Goal: Information Seeking & Learning: Find specific fact

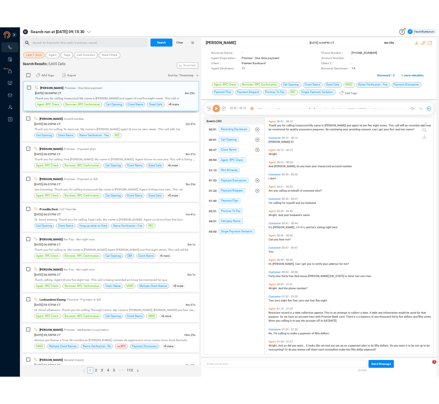
scroll to position [273, 192]
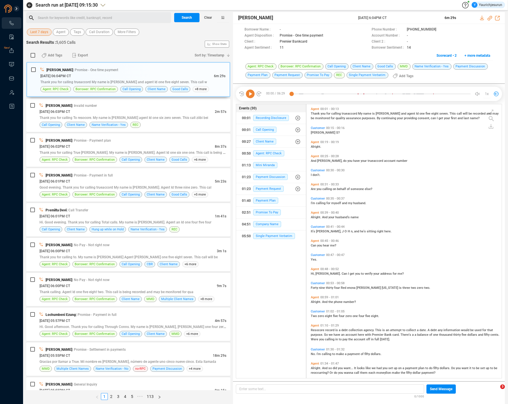
click at [37, 33] on span "Last 7 days" at bounding box center [39, 32] width 18 height 7
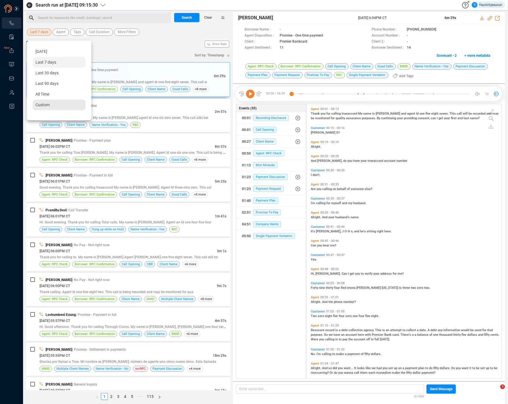
click at [47, 103] on span "Custom" at bounding box center [42, 105] width 14 height 5
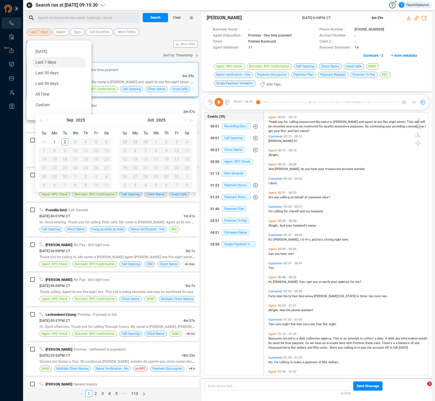
scroll to position [262, 161]
click at [48, 120] on span "button" at bounding box center [47, 120] width 3 height 3
type input "2025-08-25"
click at [55, 175] on div "25" at bounding box center [54, 176] width 7 height 7
type input "2025-08-30"
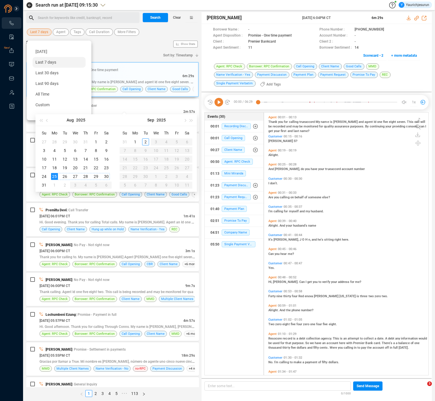
click at [106, 175] on div "30" at bounding box center [106, 176] width 7 height 7
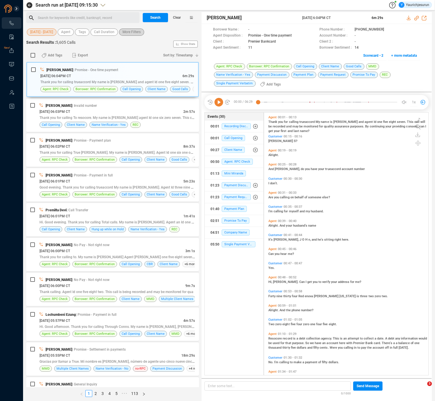
click at [125, 32] on span "More Filters" at bounding box center [131, 32] width 18 height 7
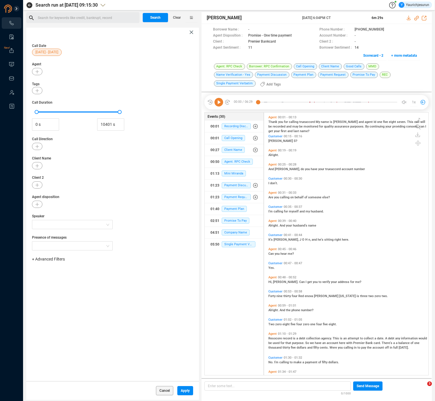
click at [54, 260] on span "+ Advanced Filters" at bounding box center [48, 259] width 33 height 5
click at [56, 304] on div "Recording ID Task ID Worker ID Phone Number Call Id" at bounding box center [57, 299] width 45 height 46
click at [56, 306] on span "Phone Number" at bounding box center [51, 307] width 27 height 5
click at [91, 275] on div "Enter a comma separated list ﻿" at bounding box center [89, 277] width 109 height 12
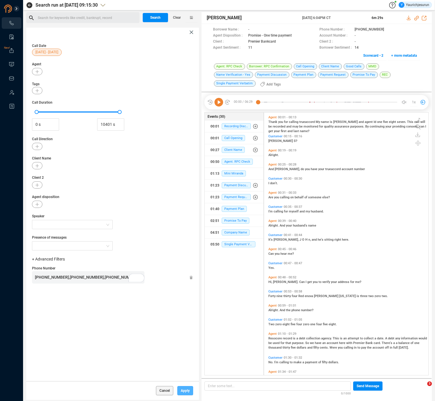
click at [188, 389] on button "Apply" at bounding box center [185, 390] width 16 height 9
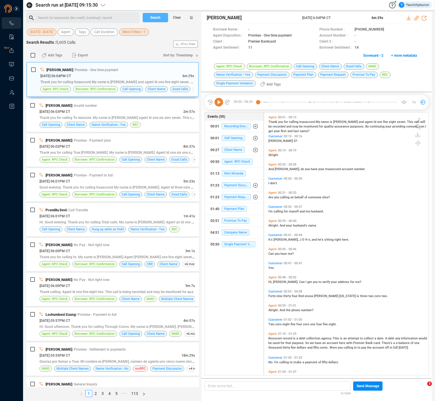
click at [156, 20] on span "Search" at bounding box center [155, 17] width 10 height 9
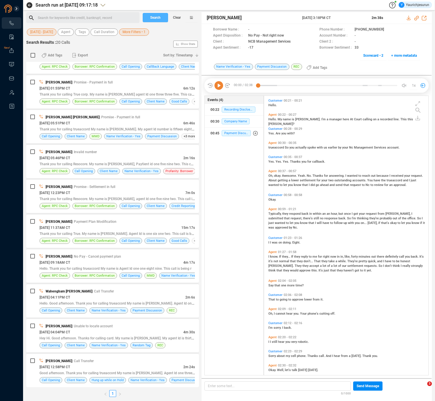
scroll to position [373, 0]
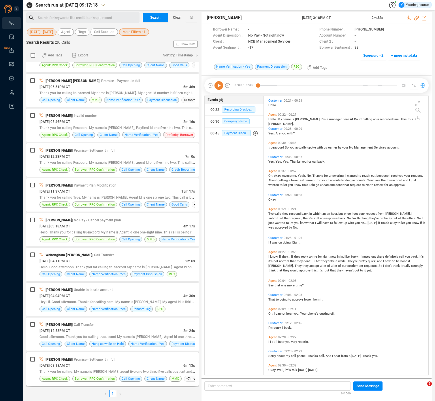
click at [153, 366] on div "08/25/2025 @ 09:18AM CT" at bounding box center [111, 366] width 144 height 6
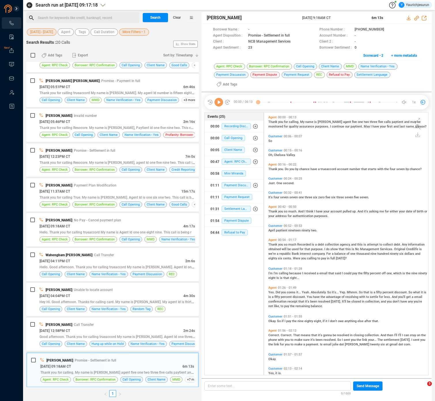
scroll to position [270, 161]
click at [407, 18] on icon at bounding box center [409, 18] width 5 height 5
click at [122, 330] on div "08/25/2025 @ 12:58PM CT" at bounding box center [111, 331] width 144 height 6
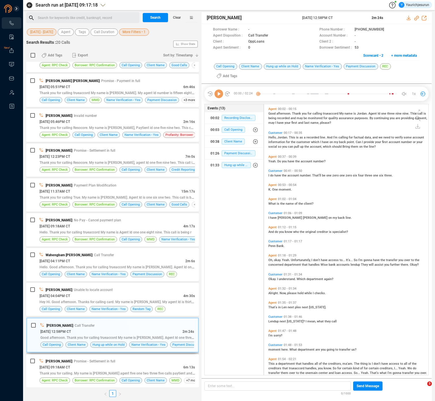
scroll to position [278, 161]
click at [94, 157] on div "08/26/2025 @ 12:23PM CT" at bounding box center [112, 157] width 146 height 6
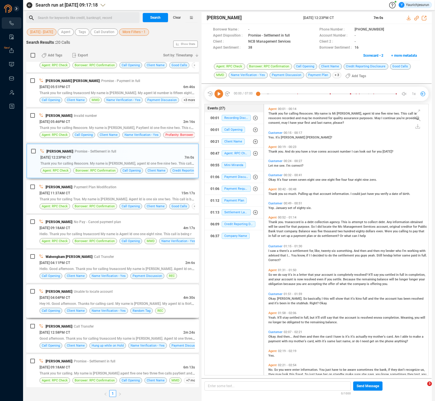
scroll to position [373, 0]
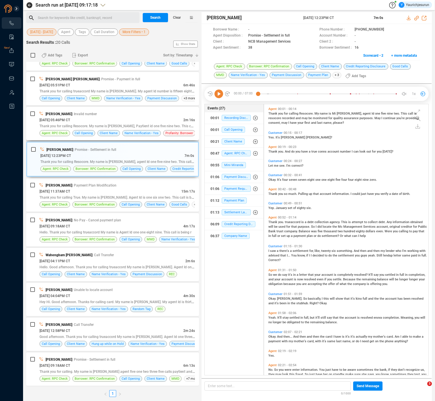
click at [109, 122] on div "08/26/2025 @ 05:46PM CT" at bounding box center [111, 120] width 144 height 6
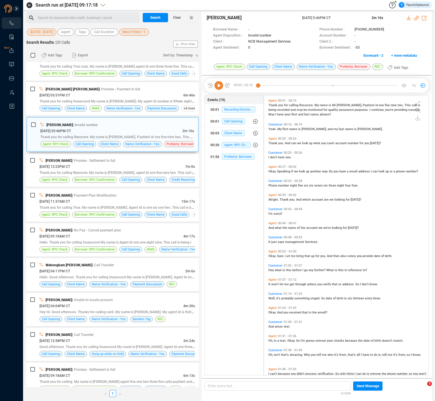
scroll to position [363, 0]
click at [104, 90] on span "| Promise - Payment in full" at bounding box center [119, 89] width 41 height 4
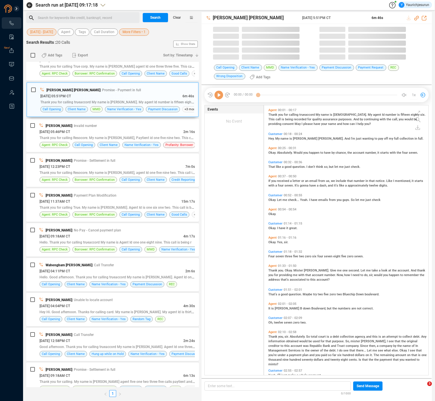
scroll to position [270, 161]
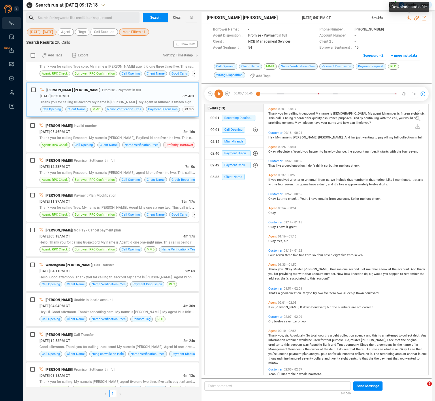
click at [409, 19] on icon at bounding box center [409, 18] width 5 height 5
click at [121, 229] on div "Fernanda Lopes | No Pay - Cancel payment plan" at bounding box center [116, 230] width 155 height 6
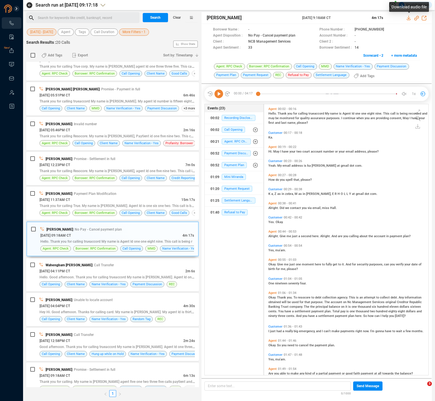
click at [408, 17] on icon at bounding box center [409, 18] width 4 height 5
click at [71, 207] on span "Thank you for calling True. My name is Bob. Agent Id is one six one two. This c…" at bounding box center [125, 205] width 173 height 5
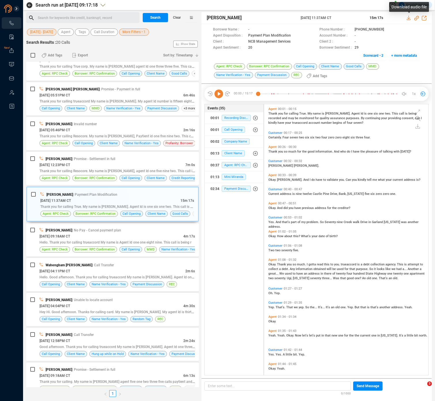
click at [409, 17] on icon at bounding box center [409, 18] width 5 height 5
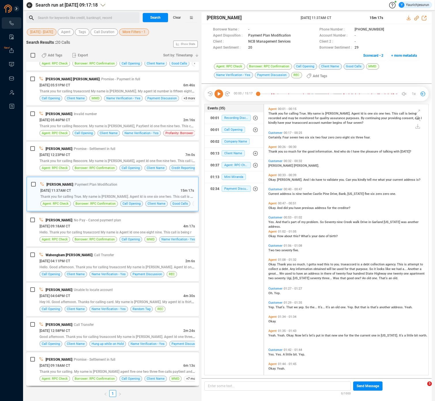
click at [100, 366] on div "08/25/2025 @ 09:18AM CT" at bounding box center [111, 366] width 144 height 6
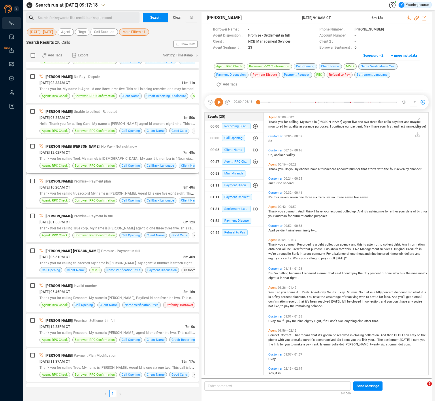
scroll to position [201, 0]
click at [124, 80] on div "08/29/2025 @ 08:33AM CT" at bounding box center [110, 83] width 142 height 6
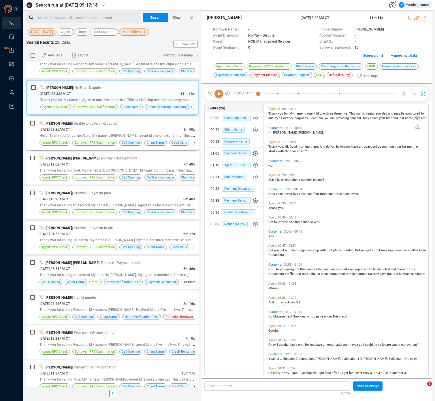
scroll to position [188, 0]
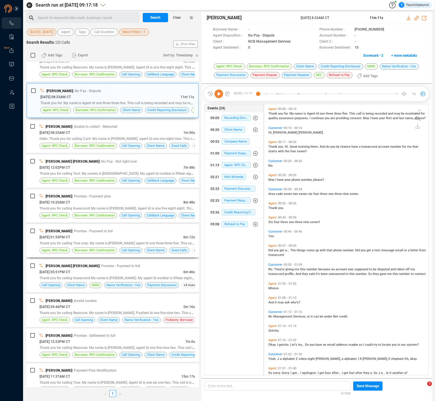
click at [126, 229] on div "Karin Sirithasack | Promise - Payment in full" at bounding box center [116, 231] width 155 height 6
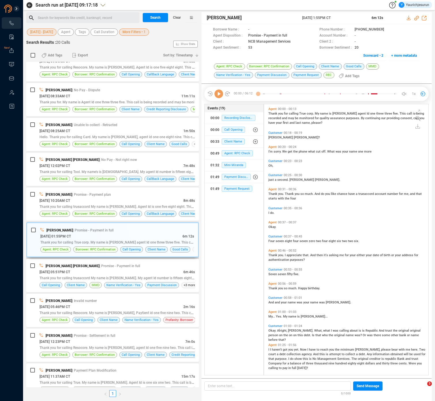
scroll to position [270, 161]
click at [407, 18] on icon at bounding box center [409, 18] width 4 height 5
click at [114, 196] on div "Dana Goulden | Promise - Payment plan" at bounding box center [116, 195] width 155 height 6
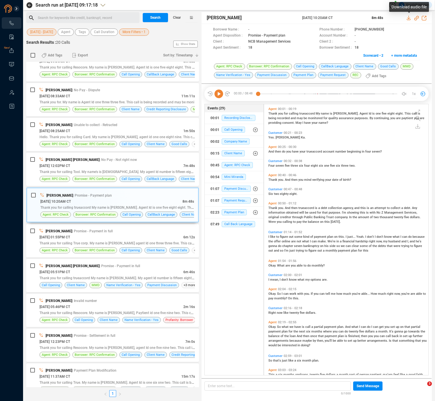
click at [409, 18] on icon at bounding box center [409, 18] width 4 height 5
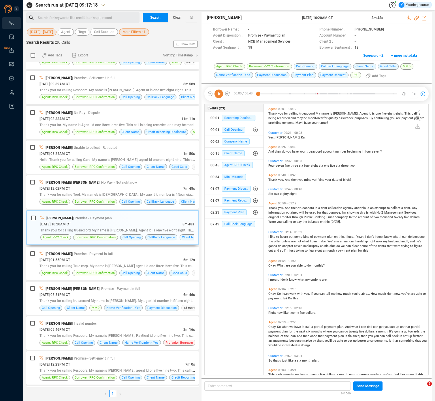
scroll to position [180, 0]
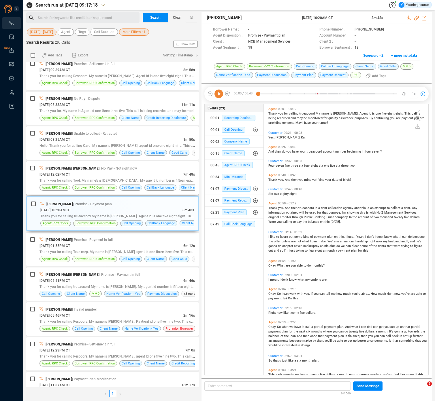
click at [129, 168] on div "Christian Gonzalez Herrera | No Pay - Not right now" at bounding box center [116, 168] width 155 height 6
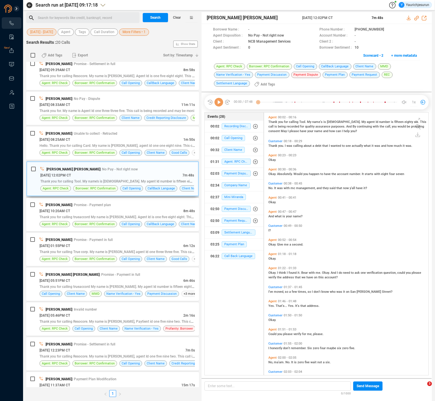
scroll to position [262, 161]
click at [409, 18] on icon at bounding box center [409, 18] width 5 height 5
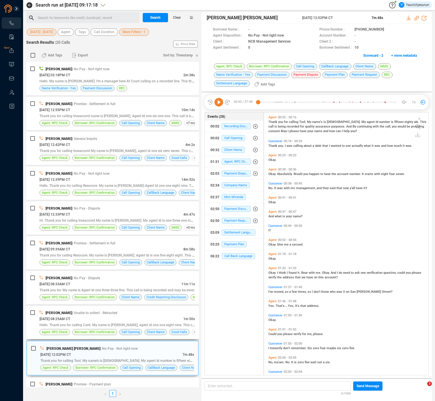
scroll to position [0, 0]
click at [109, 97] on div "Nathan Lee | Promise - Settlement in full 08/29/2025 @ 12:55PM CT 10m 14s Thank…" at bounding box center [112, 113] width 173 height 33
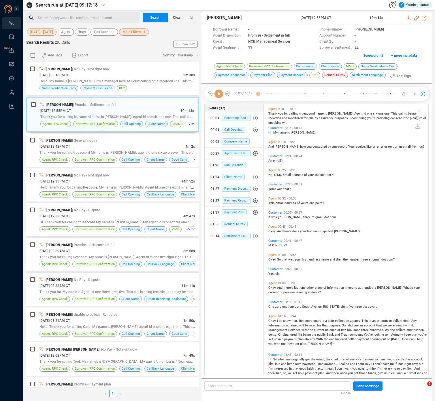
scroll to position [270, 161]
click at [409, 19] on icon at bounding box center [409, 18] width 4 height 5
click at [136, 184] on div "08/29/2025 @ 12:39PM CT" at bounding box center [110, 181] width 142 height 6
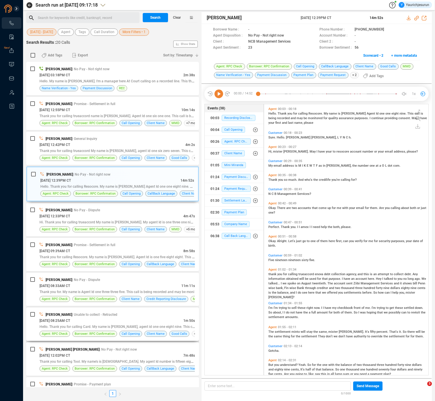
click at [133, 314] on div "Fernanda Lopes | Unable to collect - Retracted" at bounding box center [116, 315] width 155 height 6
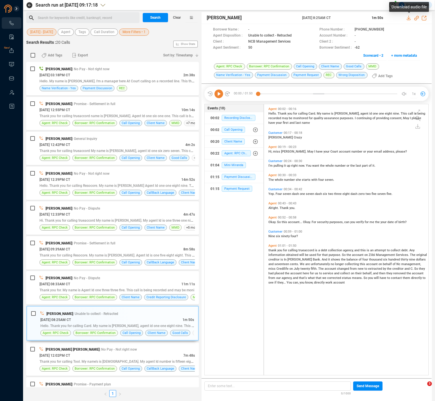
click at [409, 20] on icon at bounding box center [409, 18] width 4 height 5
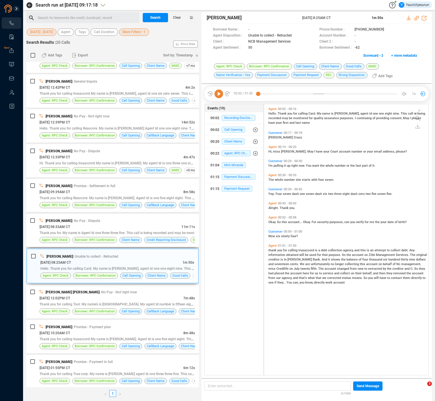
scroll to position [73, 0]
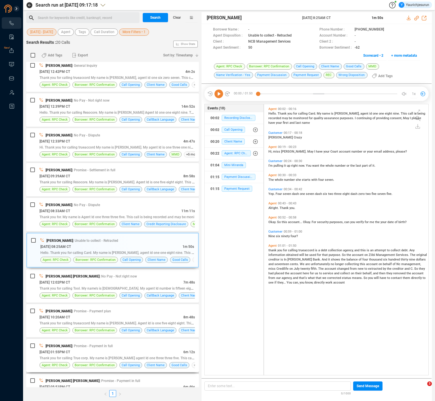
click at [142, 350] on div "08/27/2025 @ 01:55PM CT" at bounding box center [111, 352] width 144 height 6
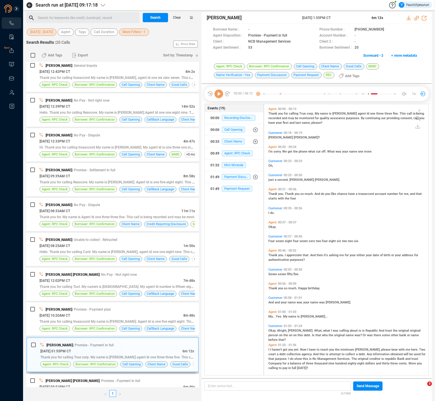
scroll to position [270, 161]
click at [118, 216] on span "Thank you for. My name is Agent Id one three three five. This call is being rec…" at bounding box center [116, 217] width 155 height 4
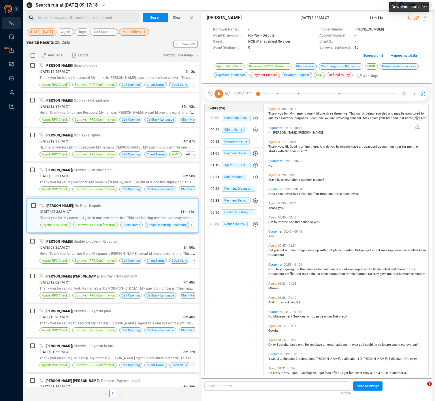
click at [409, 17] on icon at bounding box center [409, 18] width 4 height 5
click at [124, 136] on div "Jakela Martin | No Pay - Dispute" at bounding box center [116, 135] width 155 height 6
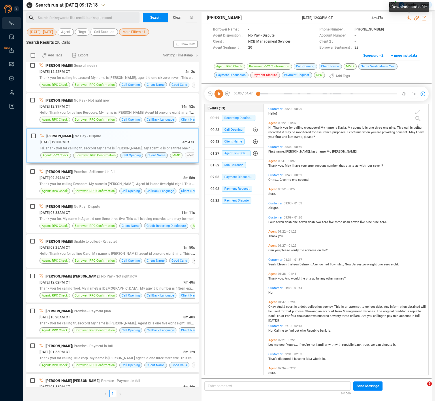
click at [409, 18] on icon at bounding box center [409, 18] width 4 height 5
click at [90, 105] on div "08/29/2025 @ 12:39PM CT" at bounding box center [110, 106] width 142 height 6
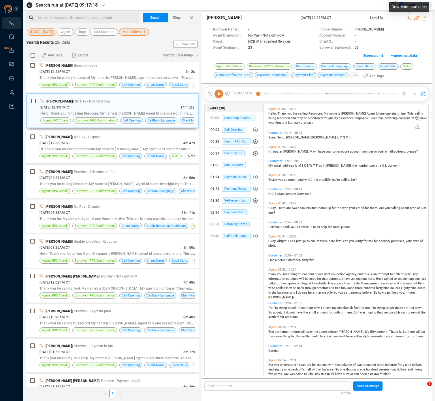
click at [408, 18] on icon at bounding box center [409, 18] width 4 height 5
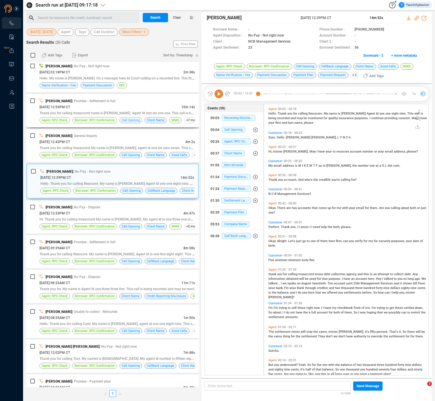
scroll to position [0, 0]
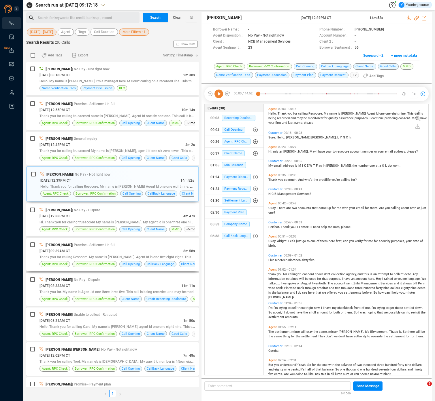
click at [122, 246] on div "Dana Goulden | Promise - Settlement in full" at bounding box center [116, 245] width 155 height 6
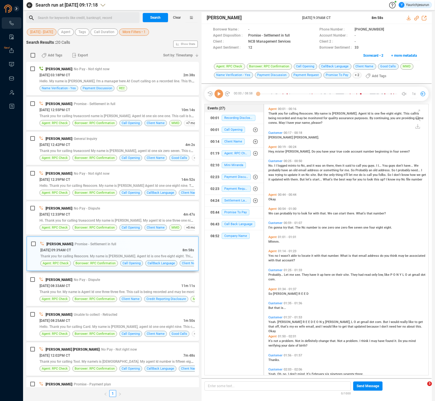
scroll to position [270, 161]
click at [409, 18] on icon at bounding box center [409, 18] width 5 height 5
click at [142, 32] on span "More Filters • 1" at bounding box center [133, 32] width 23 height 7
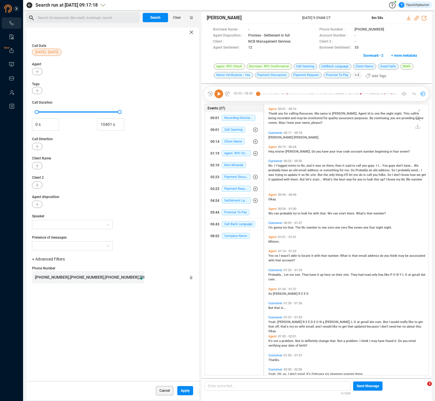
click at [192, 277] on icon at bounding box center [191, 278] width 3 height 4
click at [59, 260] on span "+ Advanced Filters" at bounding box center [48, 259] width 33 height 5
click at [58, 307] on span "Phone Number" at bounding box center [51, 307] width 27 height 5
click at [95, 278] on div "Enter a comma separated list ﻿" at bounding box center [89, 277] width 109 height 12
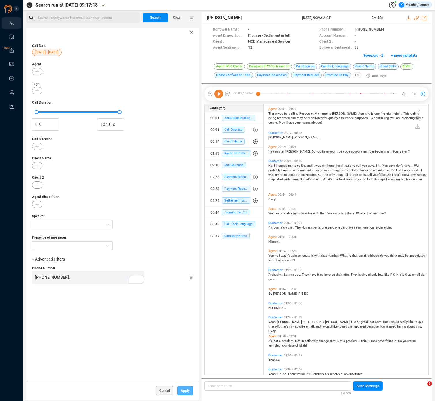
click at [181, 392] on span "Apply" at bounding box center [185, 390] width 9 height 9
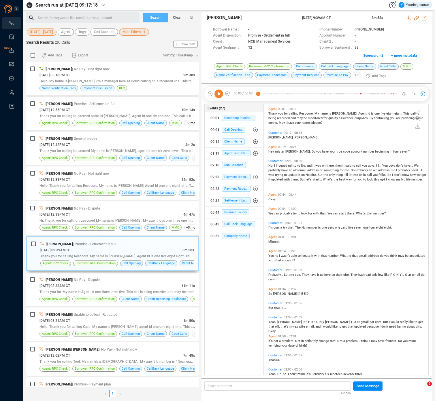
click at [158, 18] on span "Search" at bounding box center [155, 17] width 10 height 9
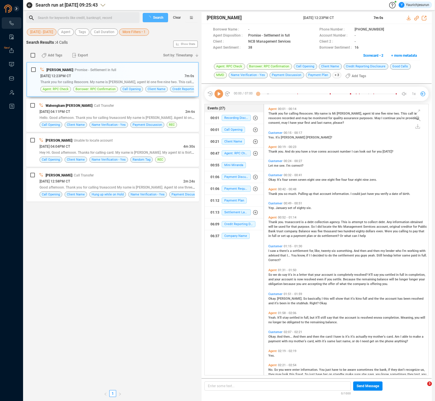
scroll to position [270, 161]
click at [61, 69] on span "Mikyla McCarther" at bounding box center [59, 70] width 27 height 4
click at [409, 18] on icon at bounding box center [409, 18] width 4 height 5
click at [97, 108] on div "Wahengbam Surjit Singh | Call Transfer" at bounding box center [116, 106] width 155 height 6
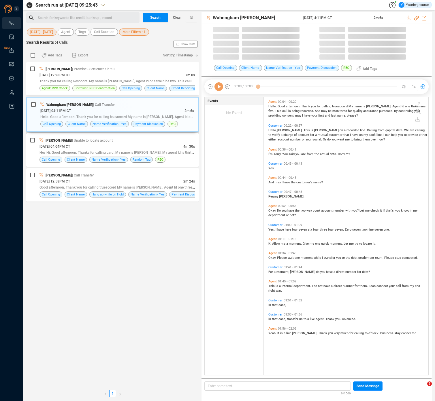
scroll to position [278, 161]
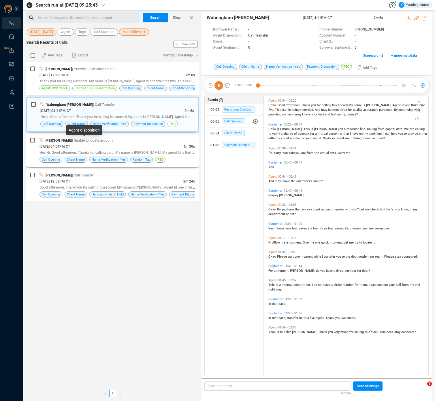
click at [103, 142] on span "| Unable to locate account" at bounding box center [92, 141] width 41 height 4
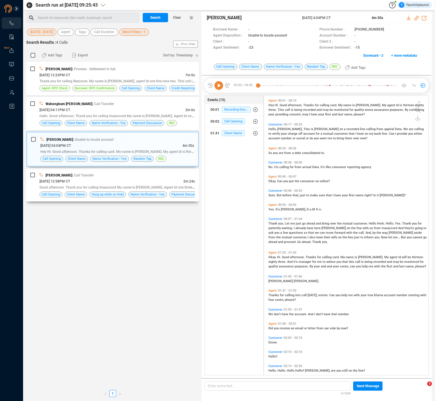
click at [133, 178] on div "Kamminlal Singson | Call Transfer" at bounding box center [116, 175] width 155 height 6
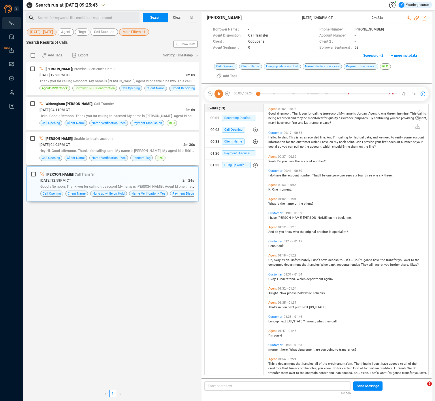
click at [148, 138] on div "Dhanan Jay | Unable to locate account" at bounding box center [116, 139] width 155 height 6
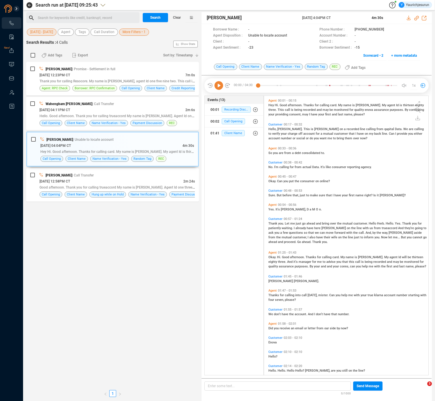
click at [293, 224] on span "me" at bounding box center [292, 224] width 5 height 4
click at [301, 259] on div "Okay. Hi. Good afternoon. Thanks for calling card. My name is Damon. My agent I…" at bounding box center [347, 262] width 159 height 14
click at [301, 263] on span "manager" at bounding box center [306, 262] width 14 height 4
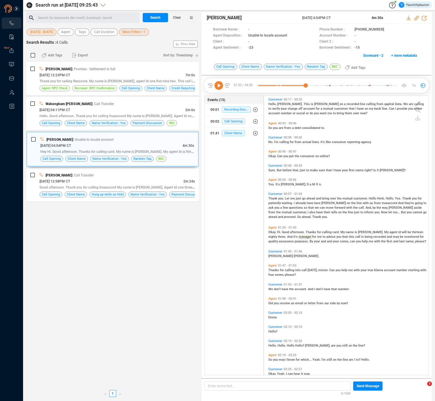
click at [356, 201] on span "line" at bounding box center [359, 203] width 6 height 4
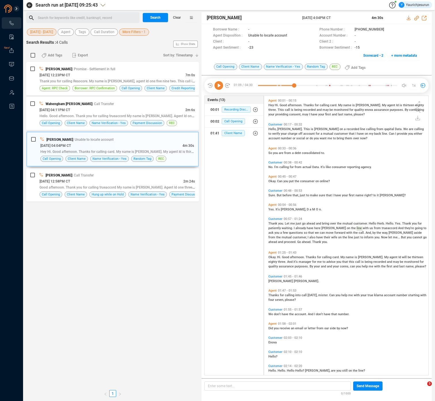
click at [280, 294] on span "for" at bounding box center [282, 296] width 5 height 4
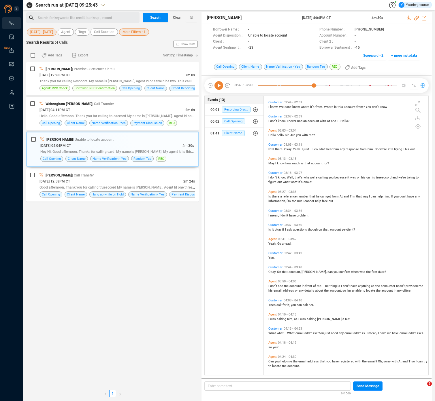
scroll to position [351, 0]
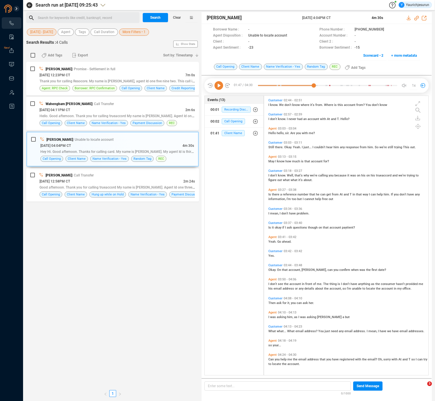
click at [288, 331] on span "What" at bounding box center [291, 332] width 8 height 4
